Goal: Information Seeking & Learning: Learn about a topic

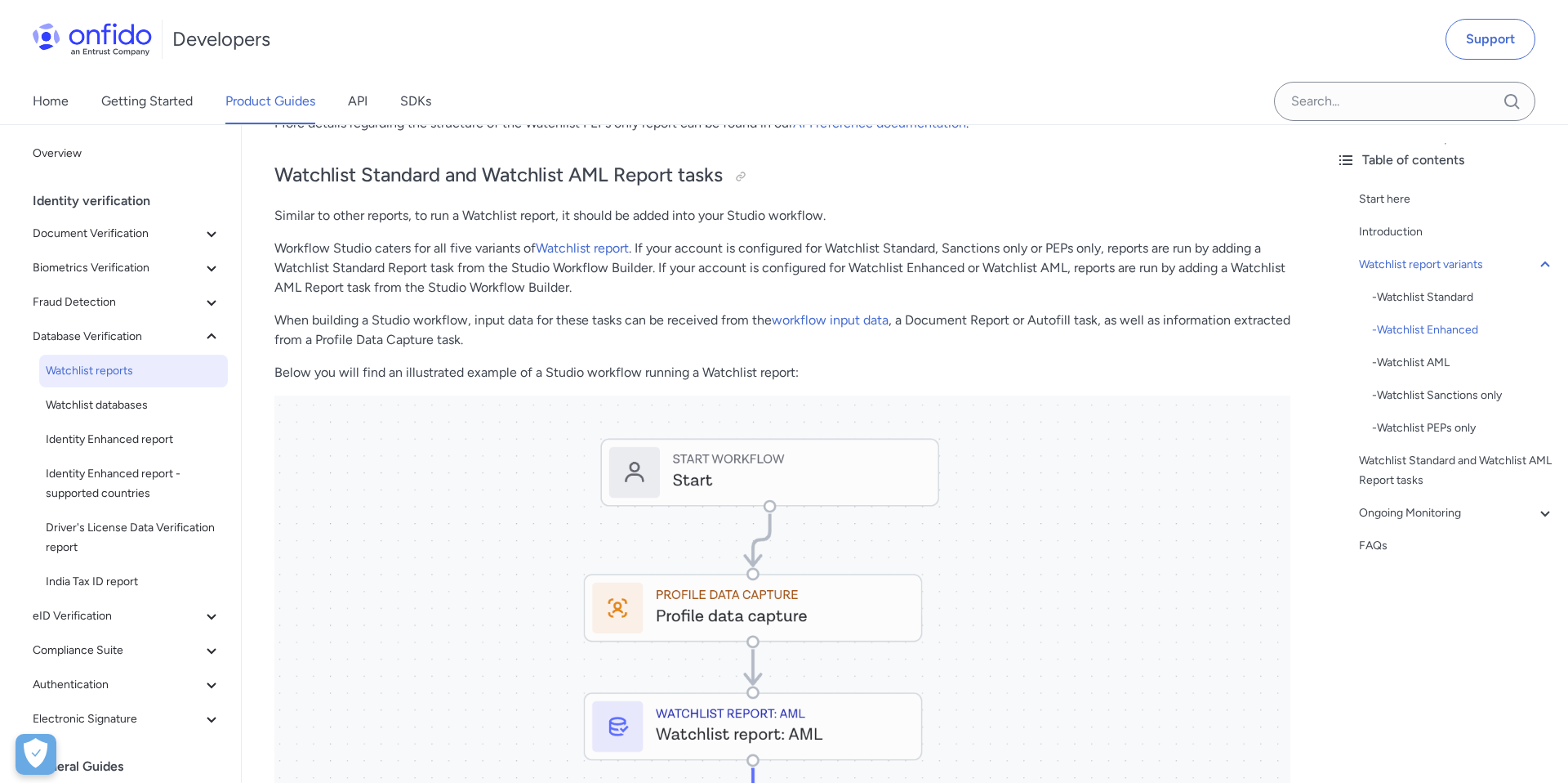
scroll to position [1407, 0]
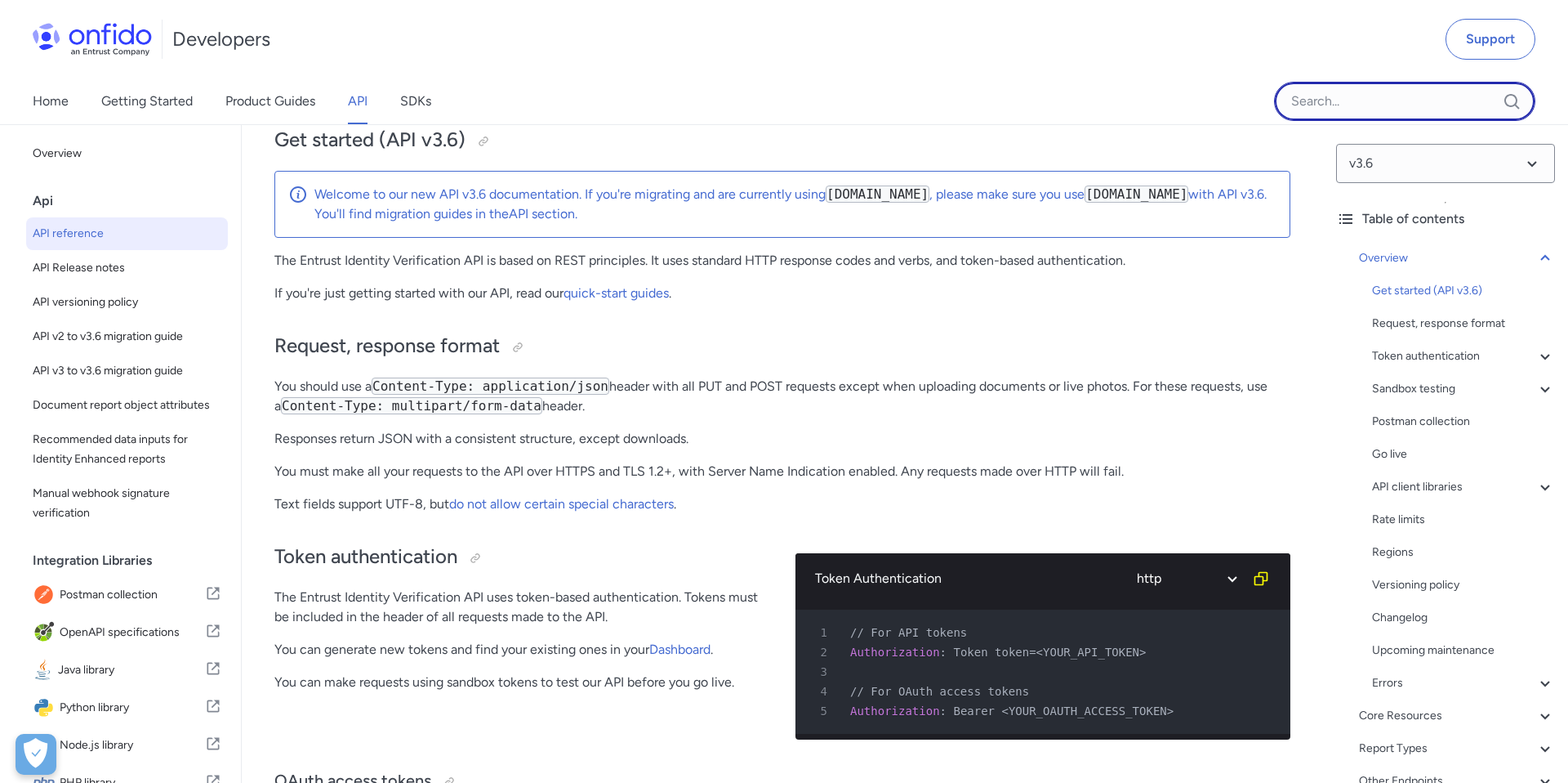
click at [1309, 89] on input "Onfido search input field" at bounding box center [1405, 102] width 262 height 39
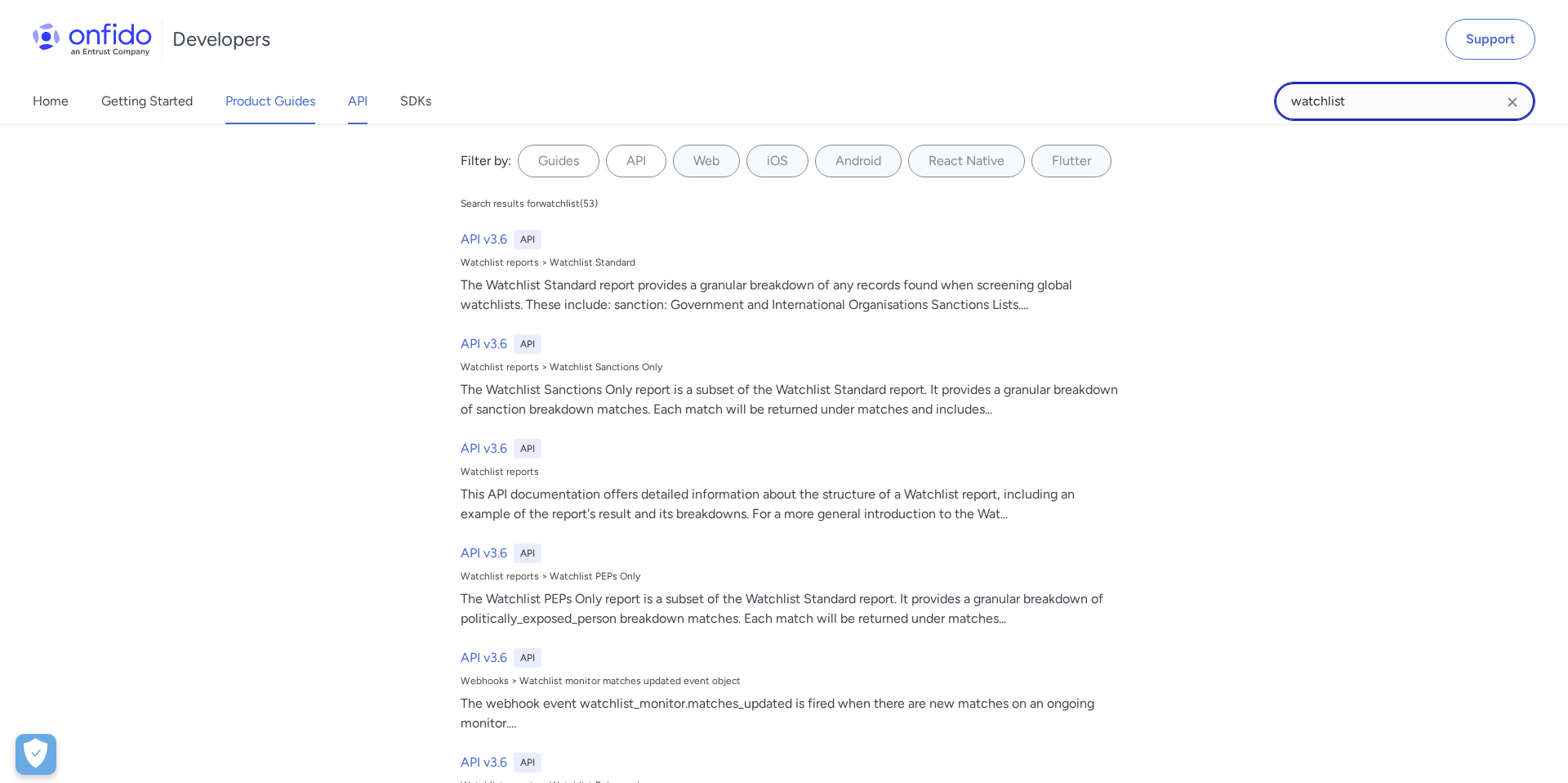
type input "watchlist"
click at [263, 112] on link "Product Guides" at bounding box center [270, 101] width 89 height 46
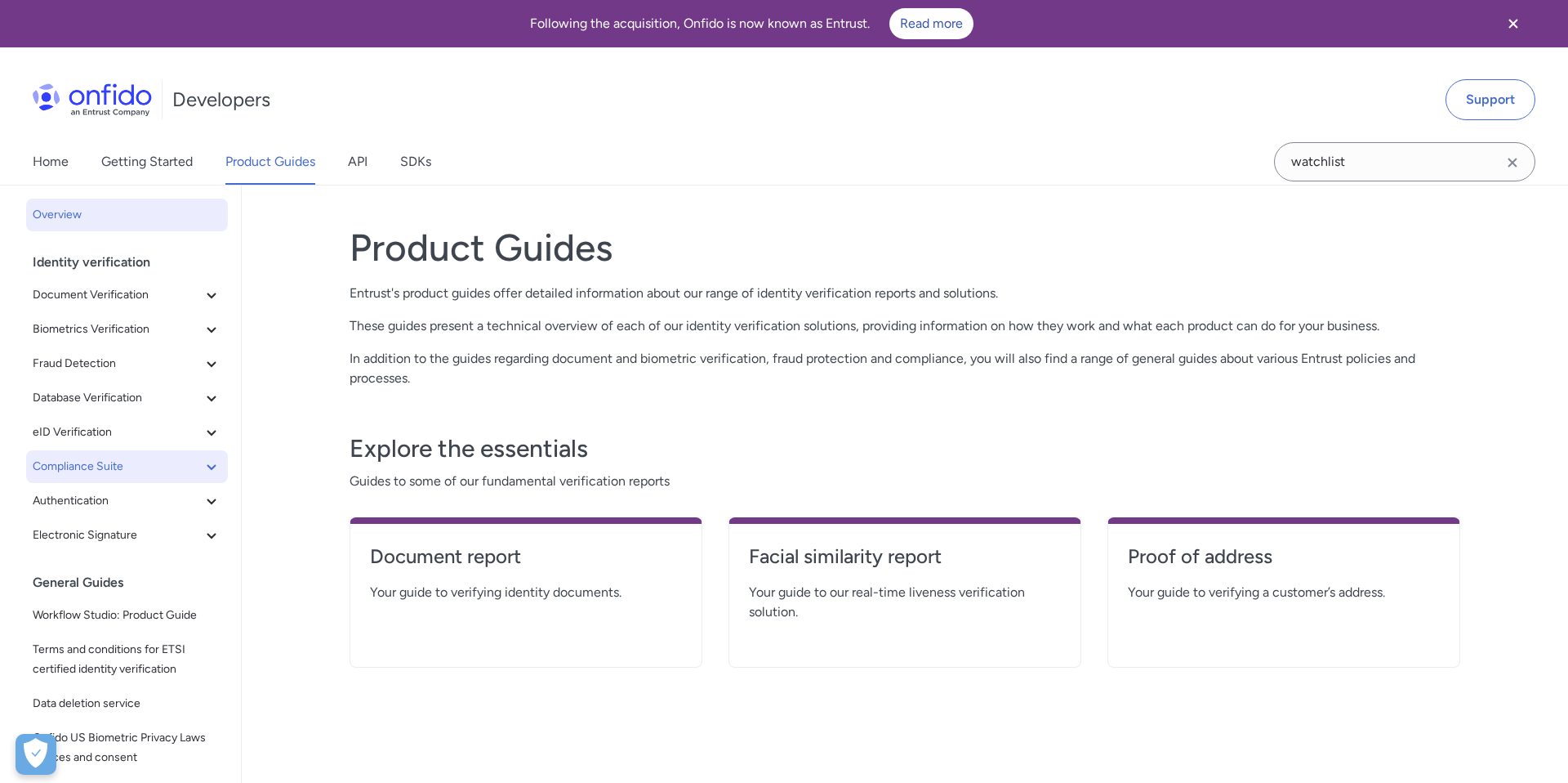
click at [211, 463] on icon at bounding box center [211, 466] width 20 height 20
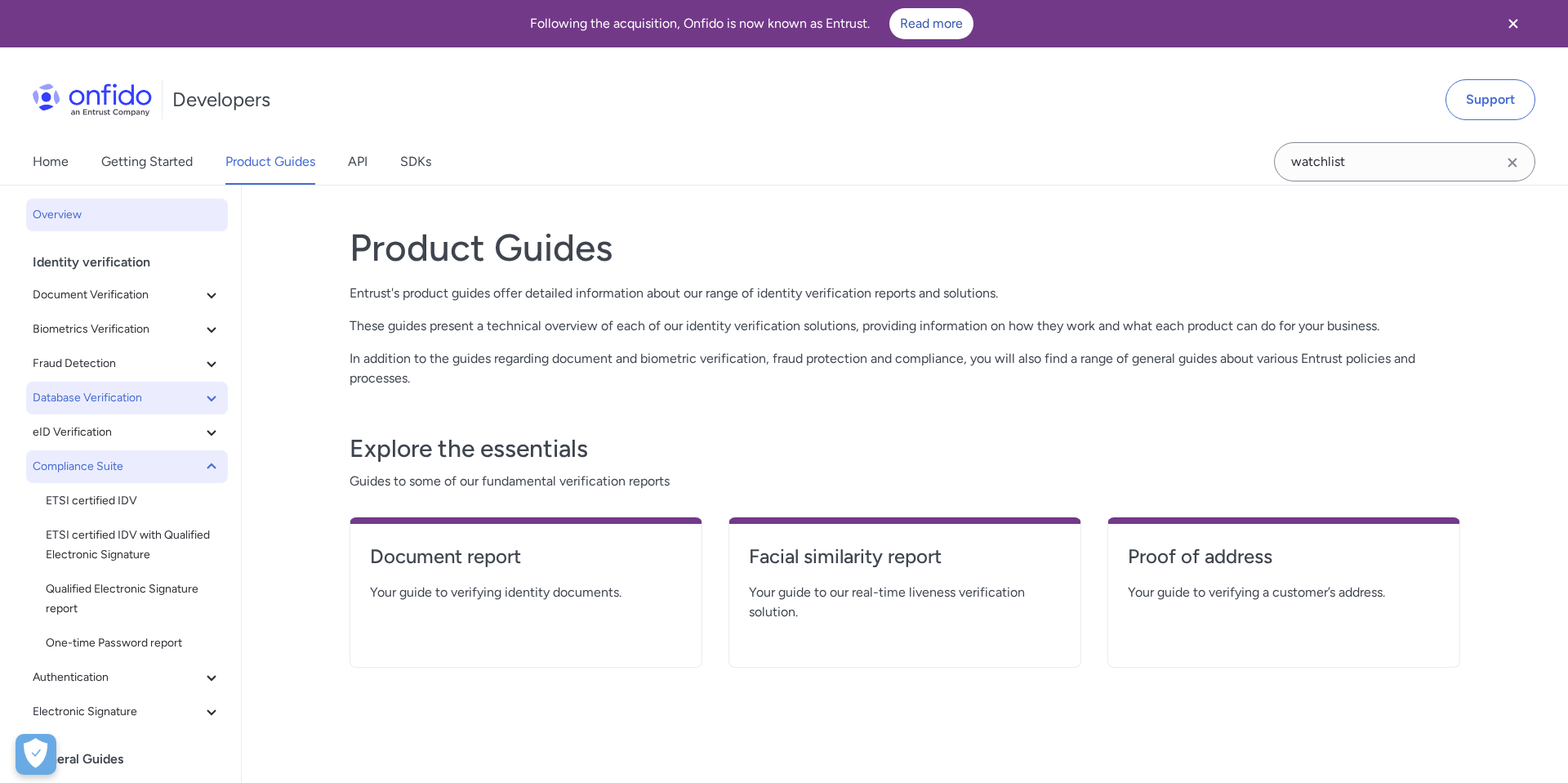
click at [205, 390] on icon at bounding box center [211, 397] width 20 height 20
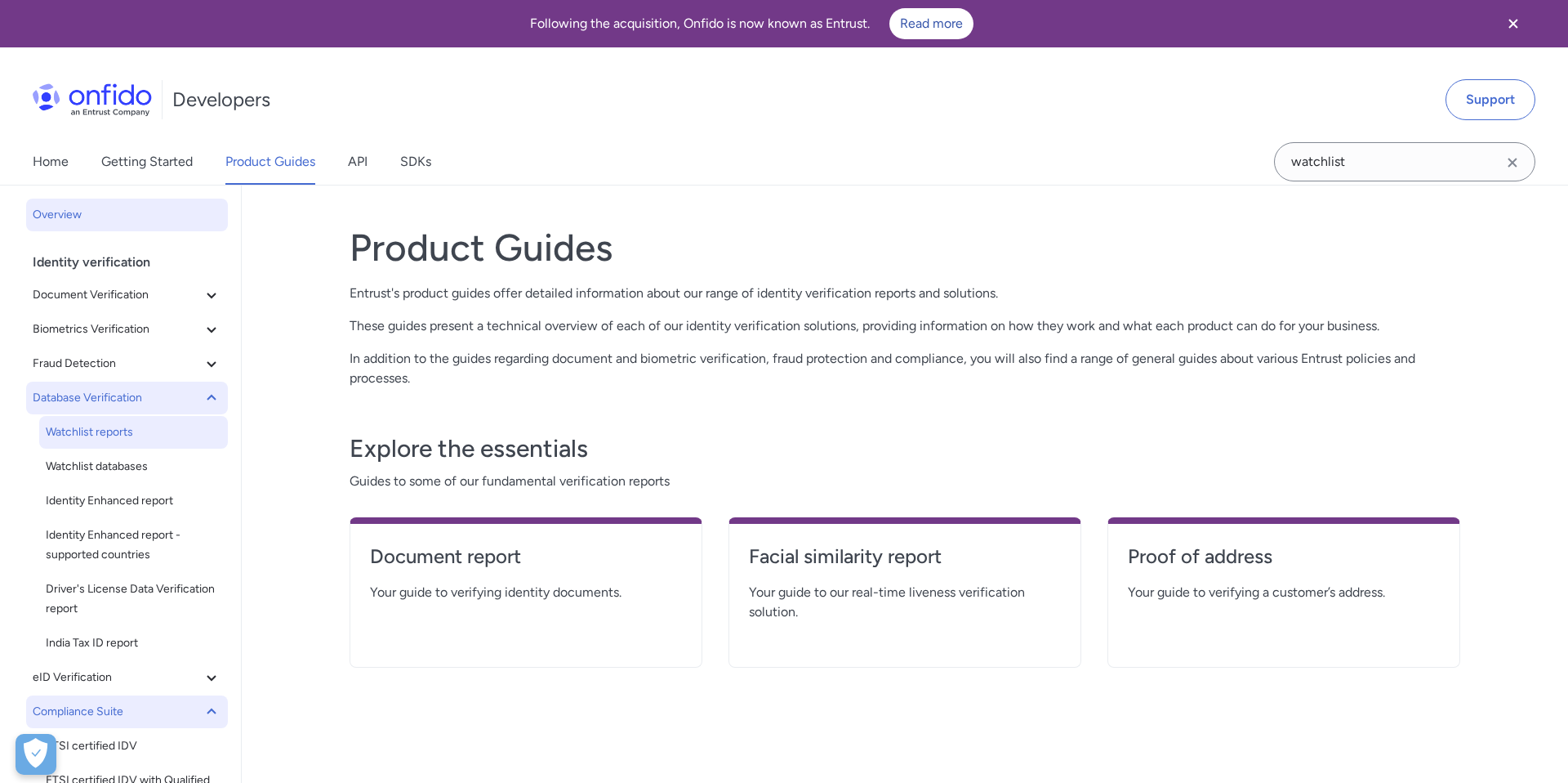
click at [111, 439] on span "Watchlist reports" at bounding box center [133, 432] width 176 height 20
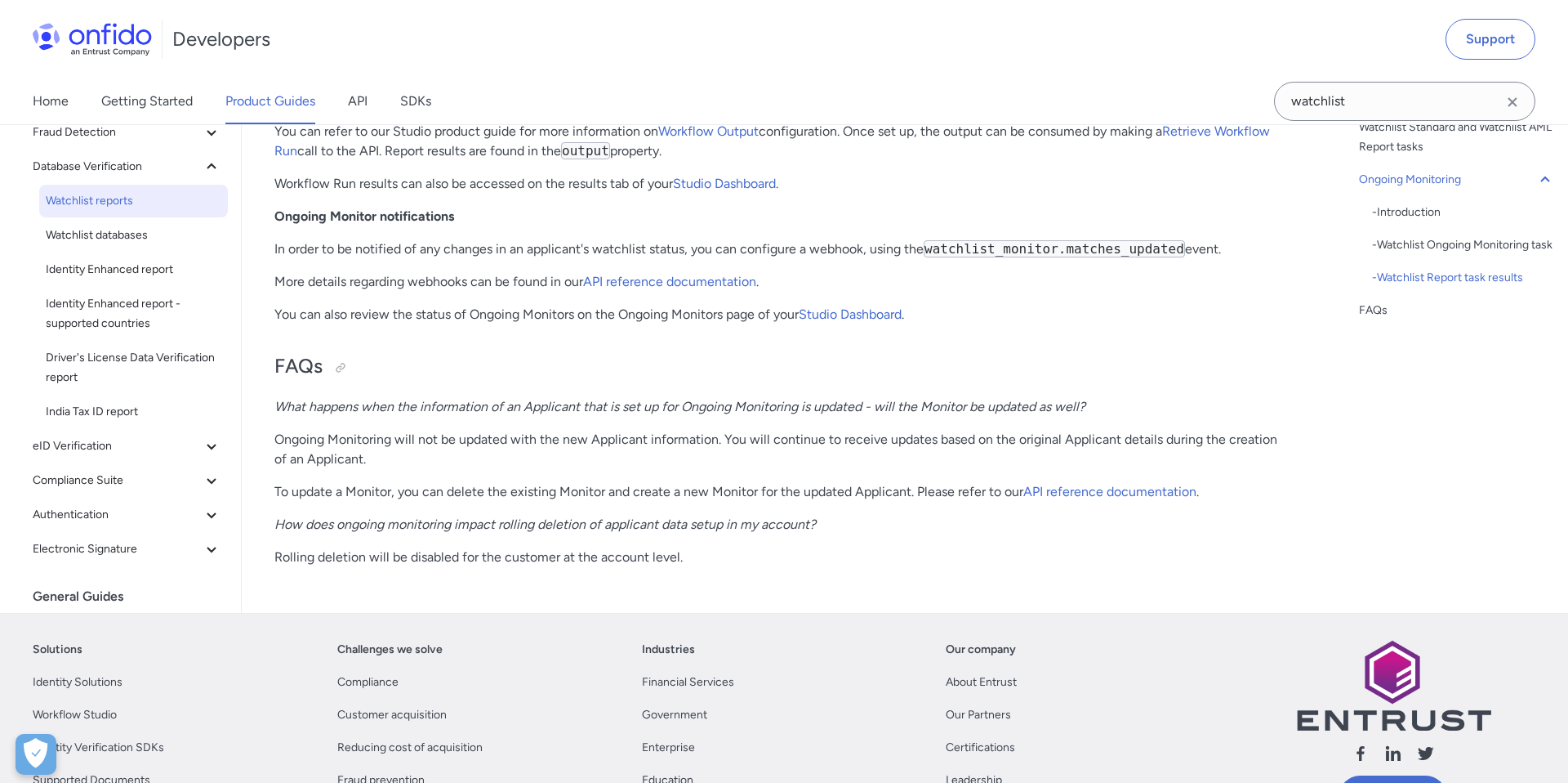
scroll to position [4199, 0]
